Goal: Task Accomplishment & Management: Use online tool/utility

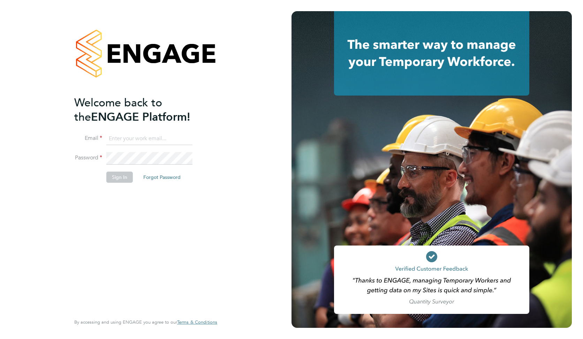
type input "[PERSON_NAME][EMAIL_ADDRESS][PERSON_NAME][DOMAIN_NAME]"
click at [117, 179] on button "Sign In" at bounding box center [119, 177] width 27 height 11
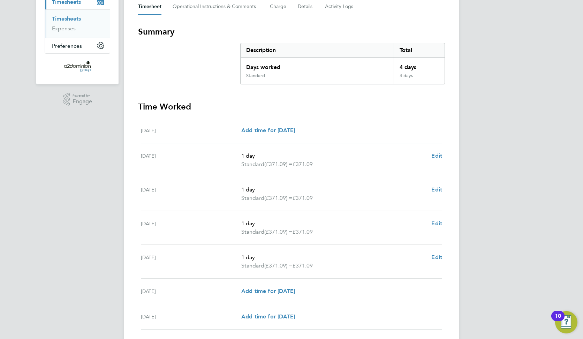
scroll to position [157, 0]
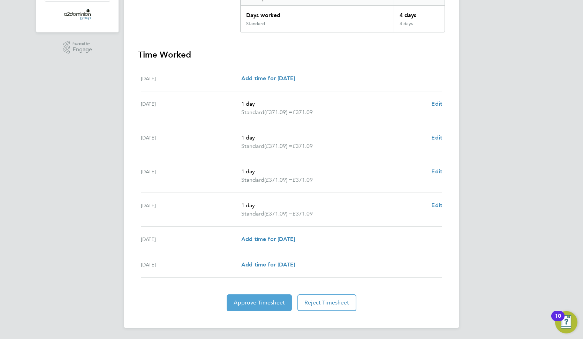
click at [253, 301] on span "Approve Timesheet" at bounding box center [259, 302] width 51 height 7
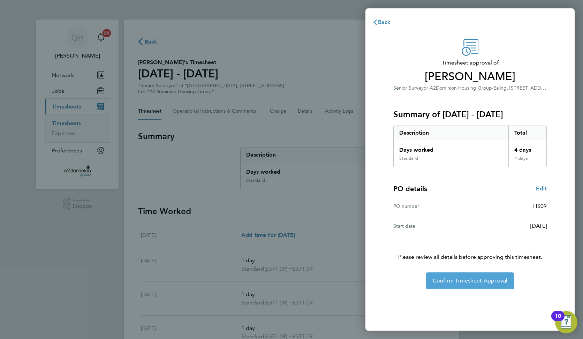
click at [470, 279] on span "Confirm Timesheet Approval" at bounding box center [470, 280] width 75 height 7
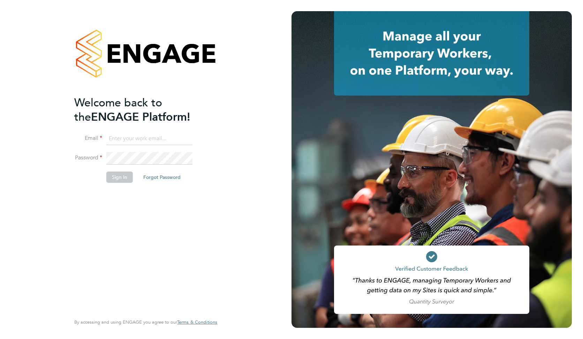
type input "[PERSON_NAME][EMAIL_ADDRESS][PERSON_NAME][DOMAIN_NAME]"
click at [121, 179] on button "Sign In" at bounding box center [119, 177] width 27 height 11
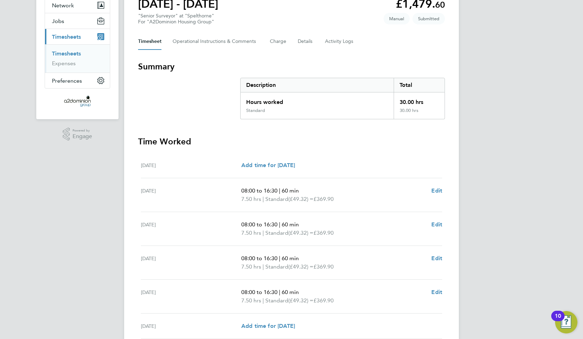
scroll to position [157, 0]
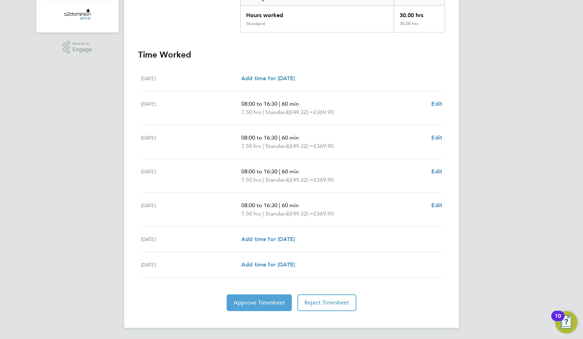
click at [244, 302] on span "Approve Timesheet" at bounding box center [259, 302] width 51 height 7
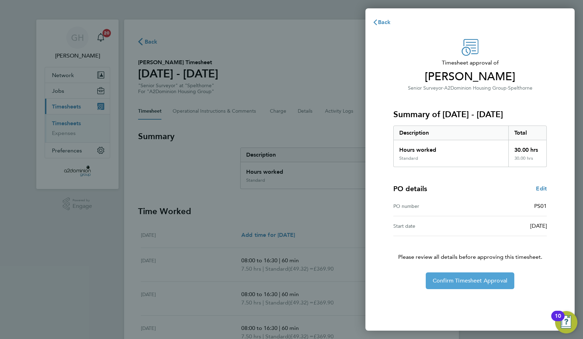
click at [469, 278] on span "Confirm Timesheet Approval" at bounding box center [470, 280] width 75 height 7
